Goal: Obtain resource: Download file/media

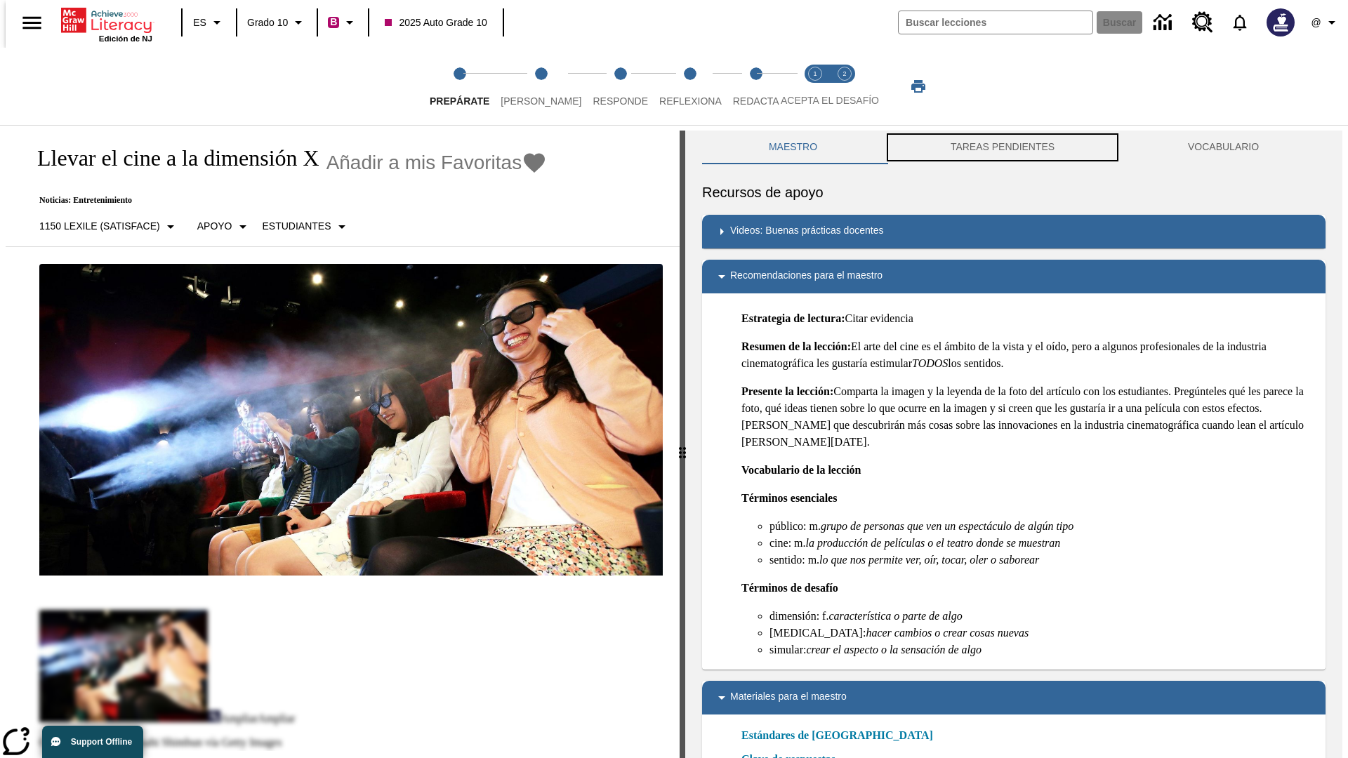
click at [1003, 147] on button "TAREAS PENDIENTES" at bounding box center [1002, 148] width 237 height 34
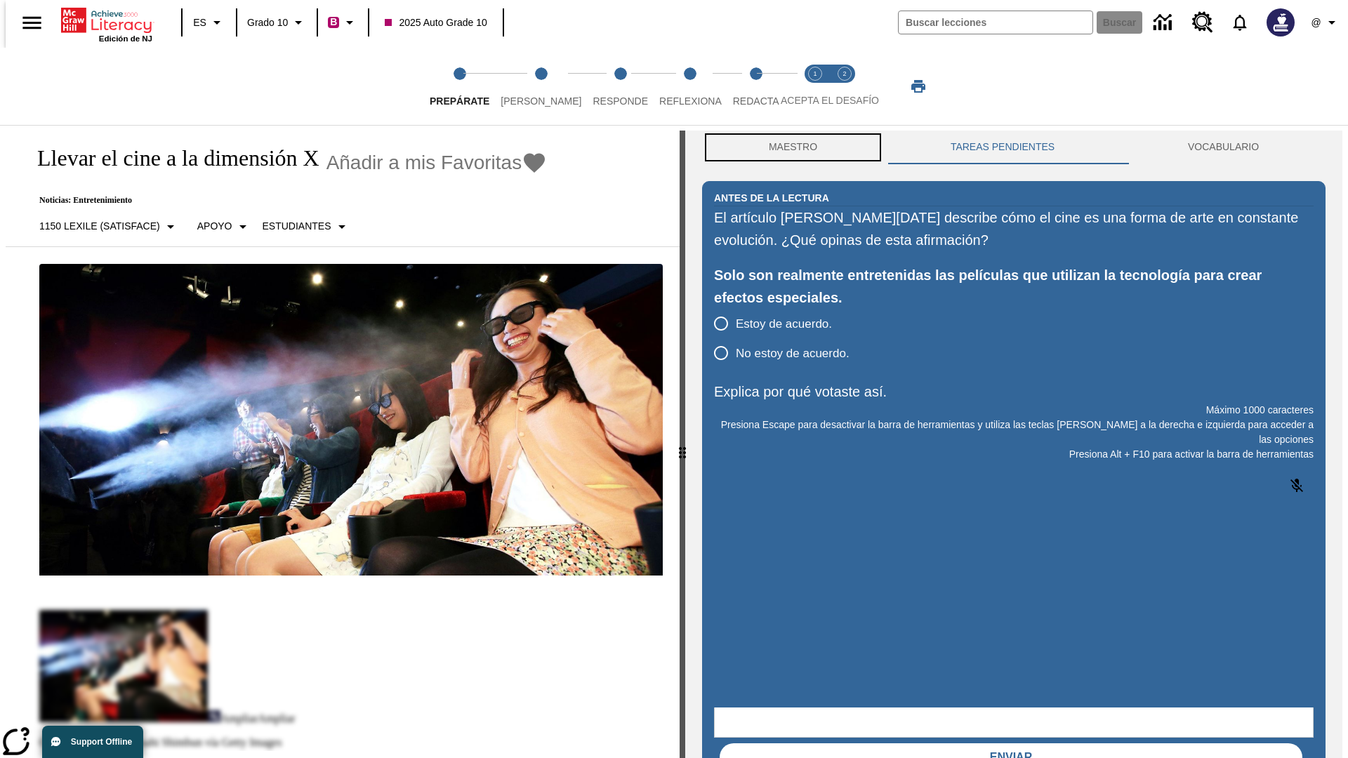
scroll to position [1, 0]
click at [789, 147] on button "Maestro" at bounding box center [793, 147] width 182 height 34
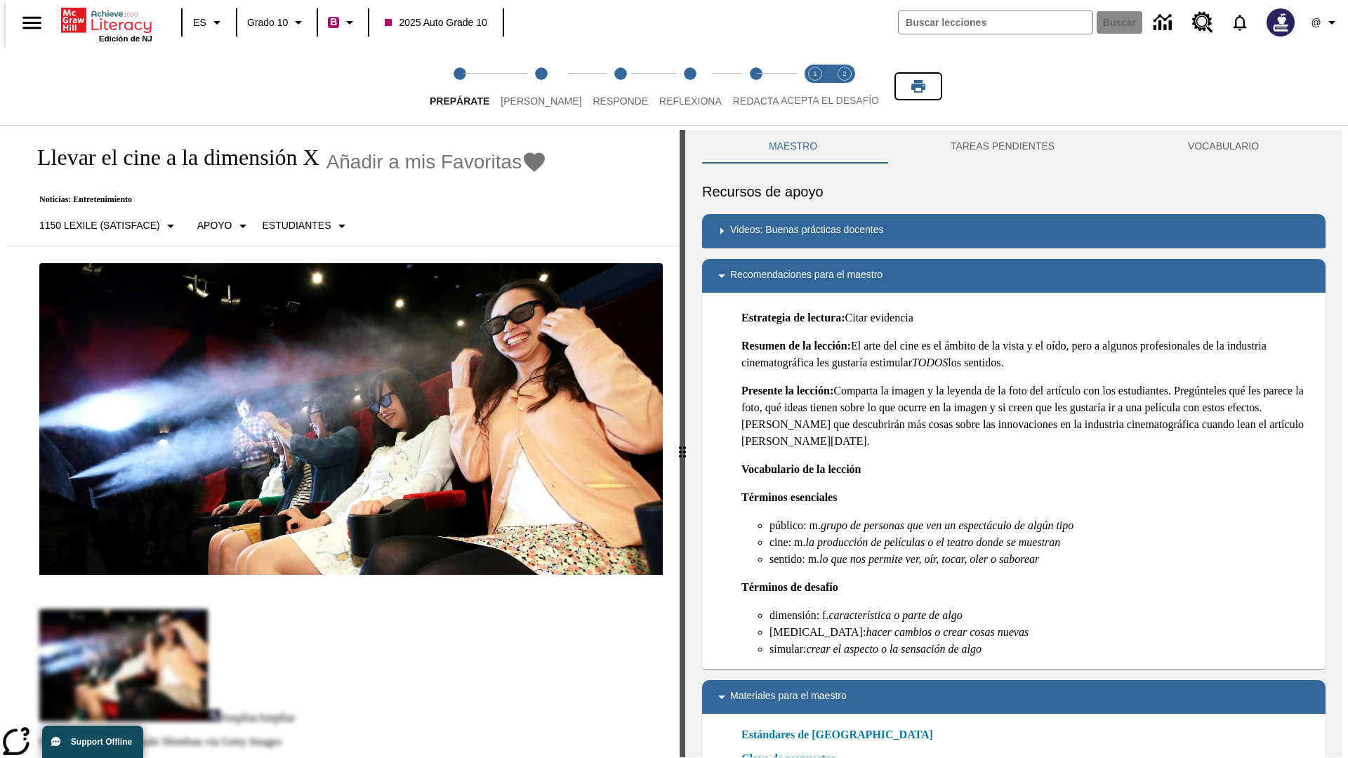
click at [918, 86] on icon "Imprimir" at bounding box center [918, 86] width 14 height 13
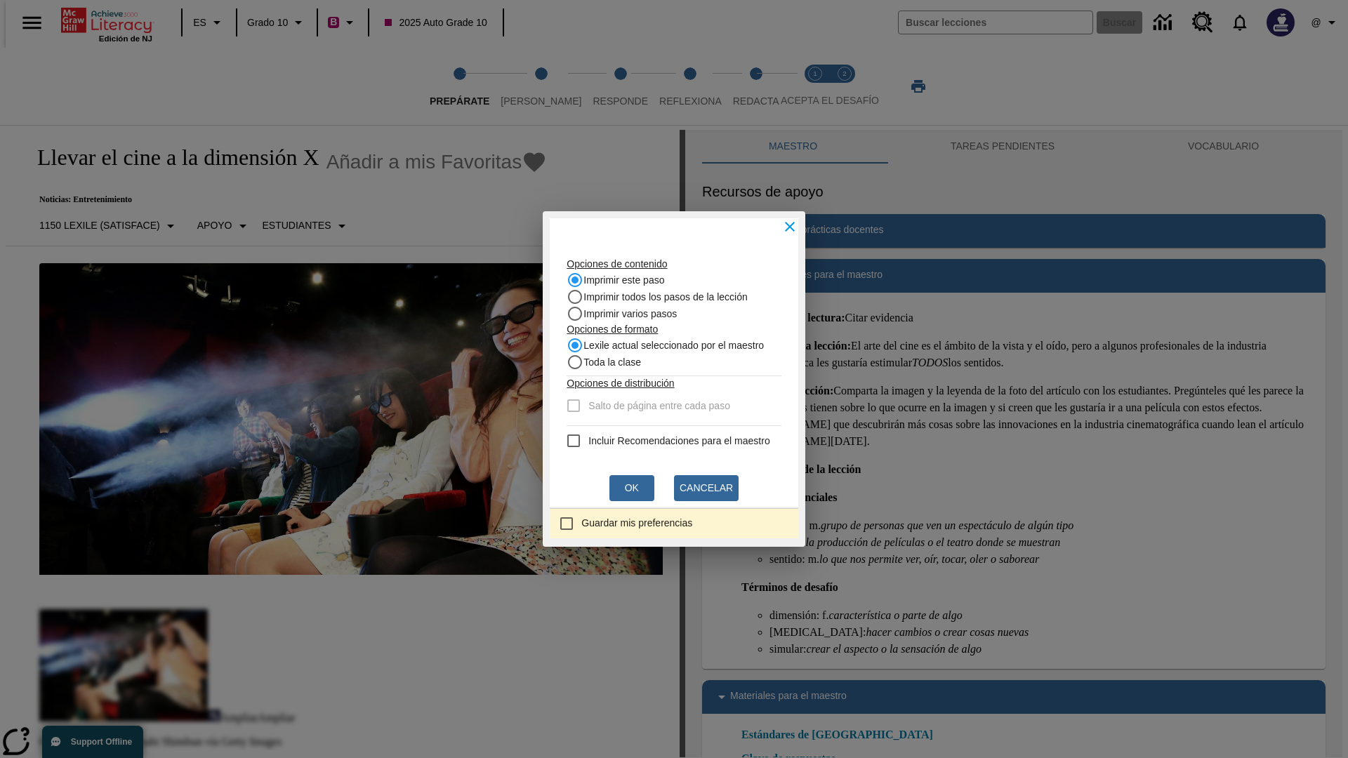
click at [565, 441] on recommendation "Incluir Recomendaciones para el maestro" at bounding box center [573, 440] width 17 height 17
checkbox recommendation "true"
click at [632, 488] on button "Ok" at bounding box center [631, 488] width 45 height 26
